Goal: Task Accomplishment & Management: Complete application form

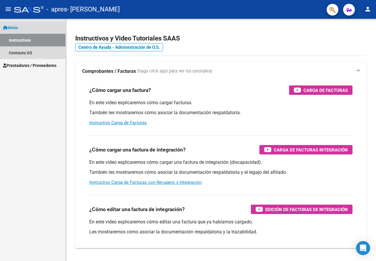
click at [9, 37] on link "Instructivos" at bounding box center [33, 40] width 66 height 13
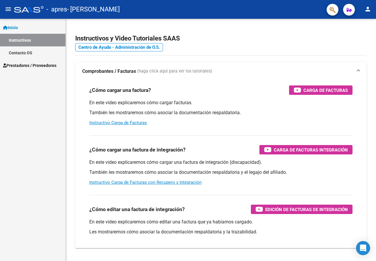
drag, startPoint x: 32, startPoint y: 59, endPoint x: 31, endPoint y: 64, distance: 4.5
click at [32, 60] on link "Prestadores / Proveedores" at bounding box center [33, 65] width 66 height 13
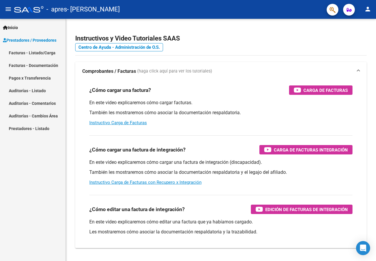
click at [32, 52] on link "Facturas - Listado/Carga" at bounding box center [33, 52] width 66 height 13
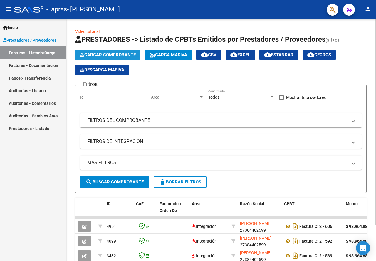
click at [109, 56] on span "Cargar Comprobante" at bounding box center [108, 54] width 56 height 5
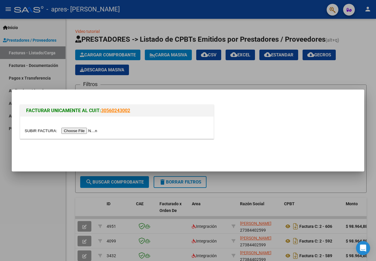
click at [85, 130] on input "file" at bounding box center [62, 131] width 74 height 6
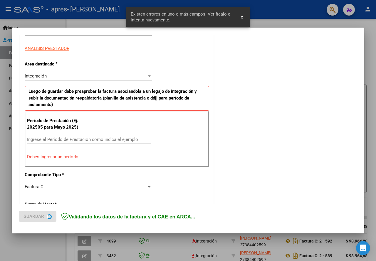
scroll to position [115, 0]
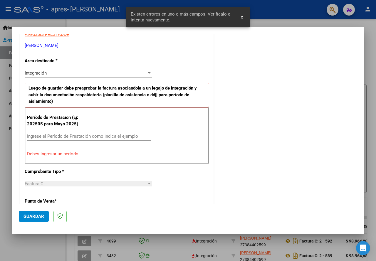
click at [44, 137] on input "Ingrese el Período de Prestación como indica el ejemplo" at bounding box center [89, 136] width 124 height 5
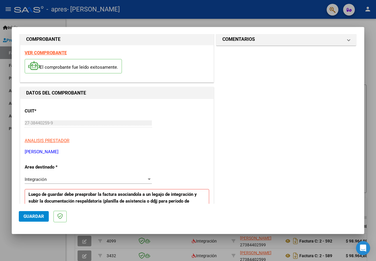
scroll to position [0, 0]
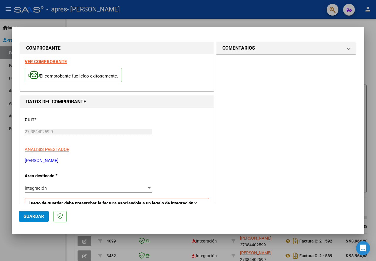
type input "202509"
click at [37, 218] on span "Guardar" at bounding box center [34, 216] width 21 height 5
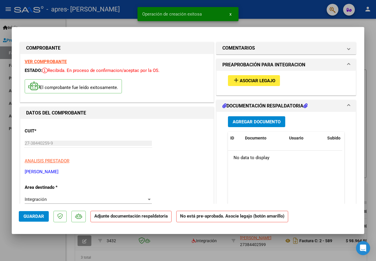
click at [245, 84] on button "add Asociar Legajo" at bounding box center [254, 80] width 52 height 11
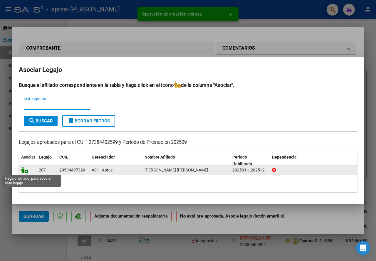
click at [24, 170] on icon at bounding box center [24, 170] width 7 height 6
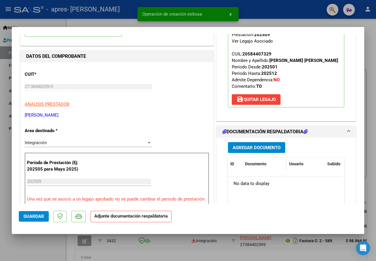
scroll to position [59, 0]
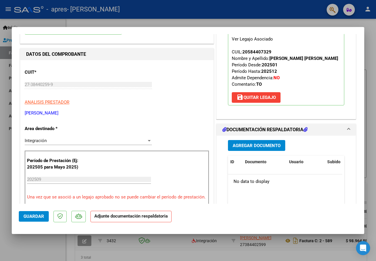
click at [246, 145] on span "Agregar Documento" at bounding box center [257, 145] width 48 height 5
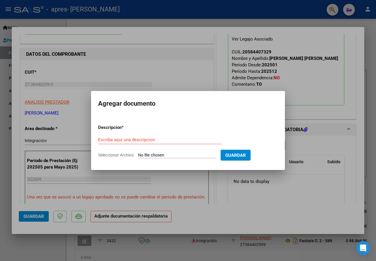
click at [151, 155] on input "Seleccionar Archivo" at bounding box center [177, 156] width 78 height 6
type input "C:\fakepath\Planilla Melia [DATE].pdf"
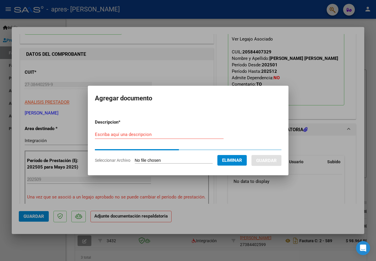
click at [136, 129] on form "Descripcion * Escriba aquí una descripcion Seleccionar Archivo Eliminar Guardar" at bounding box center [188, 142] width 187 height 54
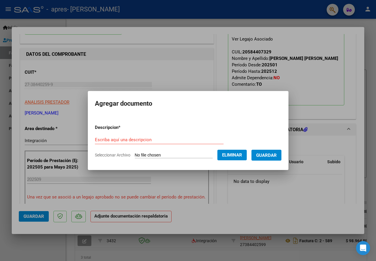
click at [136, 131] on form "Descripcion * Escriba aquí una descripcion Seleccionar Archivo Eliminar Guardar" at bounding box center [188, 141] width 187 height 43
click at [136, 138] on input "Escriba aquí una descripcion" at bounding box center [159, 139] width 129 height 5
type input "Planilla asistencia Melia Septiembre"
click at [277, 153] on span "Guardar" at bounding box center [266, 155] width 21 height 5
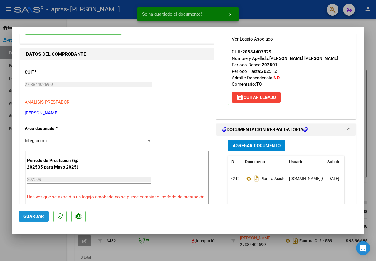
click at [39, 215] on span "Guardar" at bounding box center [34, 216] width 21 height 5
click at [43, 221] on button "Guardar" at bounding box center [34, 216] width 30 height 11
click at [41, 232] on mat-dialog-container "COMPROBANTE VER COMPROBANTE ESTADO: Recibida. En proceso de confirmacion/acepta…" at bounding box center [188, 130] width 353 height 207
click at [37, 244] on div at bounding box center [188, 130] width 376 height 261
type input "$ 0,00"
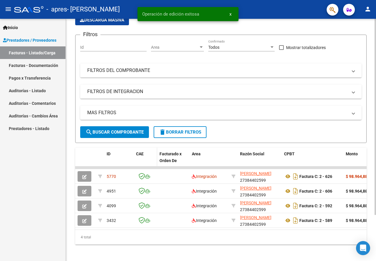
scroll to position [57, 0]
